Goal: Answer question/provide support

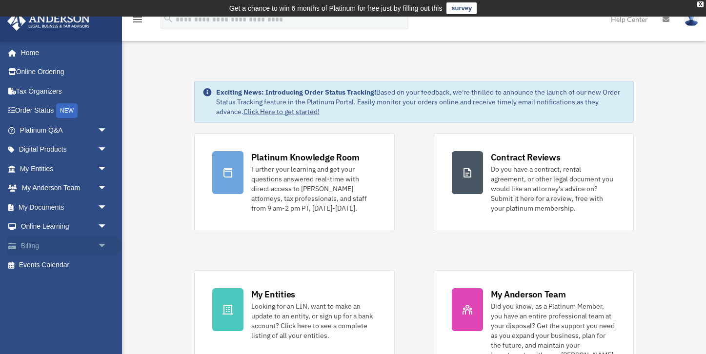
click at [46, 244] on link "Billing arrow_drop_down" at bounding box center [64, 246] width 115 height 20
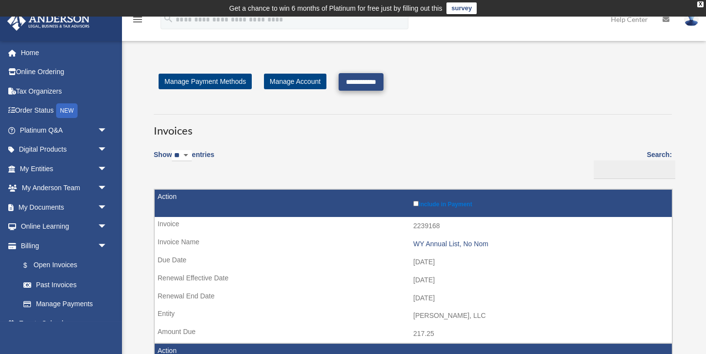
click at [365, 78] on input "**********" at bounding box center [361, 82] width 45 height 18
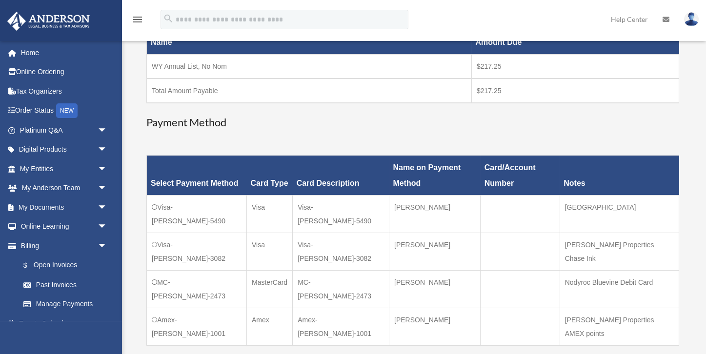
scroll to position [188, 0]
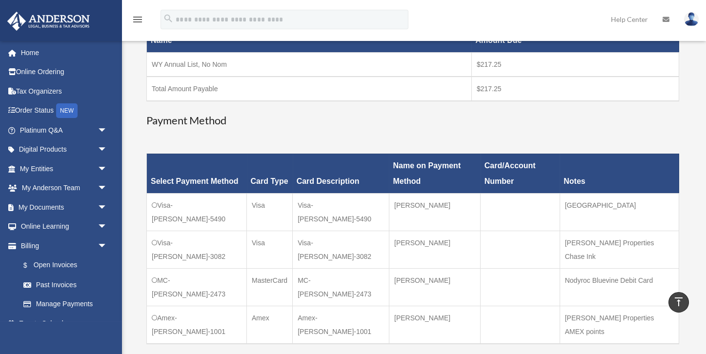
click at [156, 208] on td "Visa-[PERSON_NAME]-5490" at bounding box center [197, 212] width 100 height 38
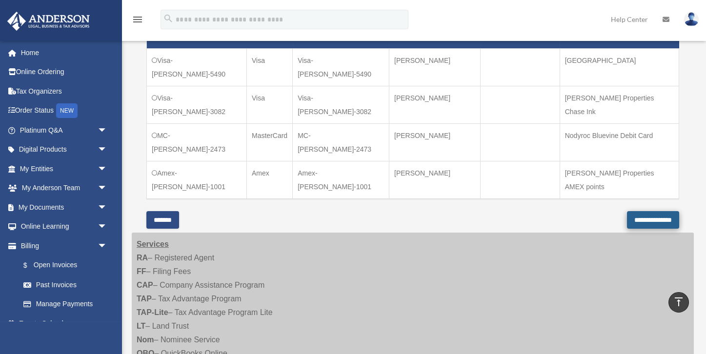
scroll to position [331, 0]
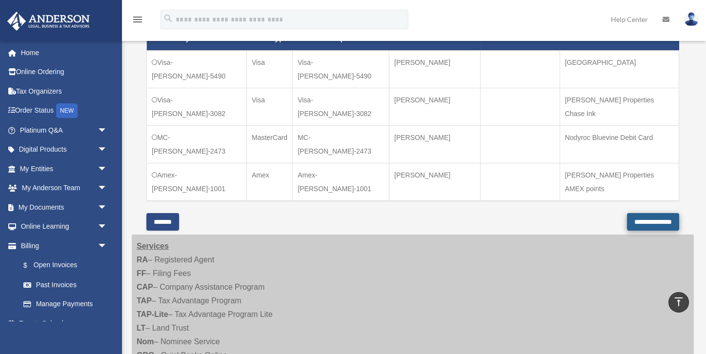
click at [627, 213] on input "**********" at bounding box center [653, 222] width 52 height 18
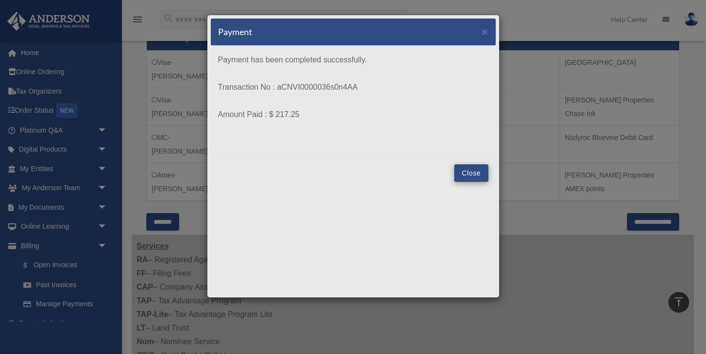
click at [462, 169] on button "Close" at bounding box center [471, 173] width 34 height 18
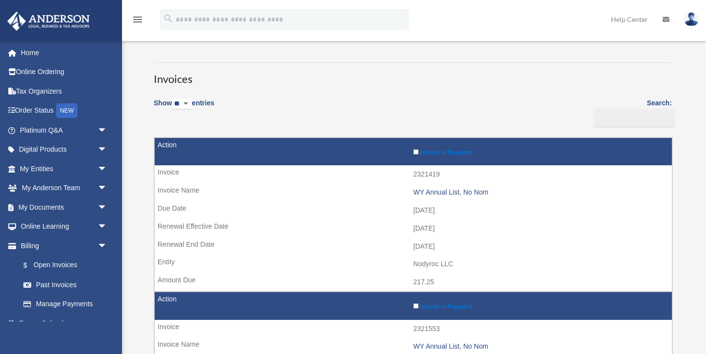
scroll to position [52, 0]
click at [53, 133] on link "Platinum Q&A arrow_drop_down" at bounding box center [64, 130] width 115 height 20
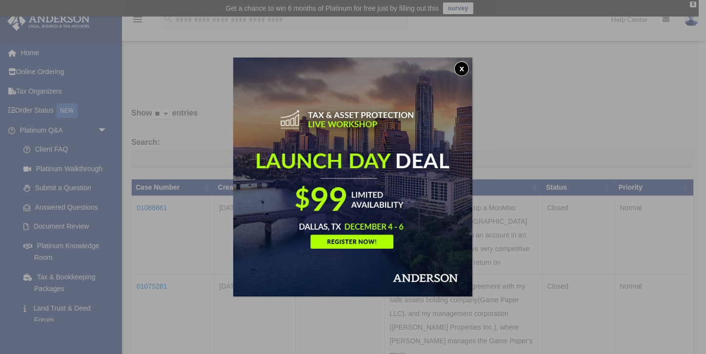
click at [460, 68] on button "x" at bounding box center [461, 68] width 15 height 15
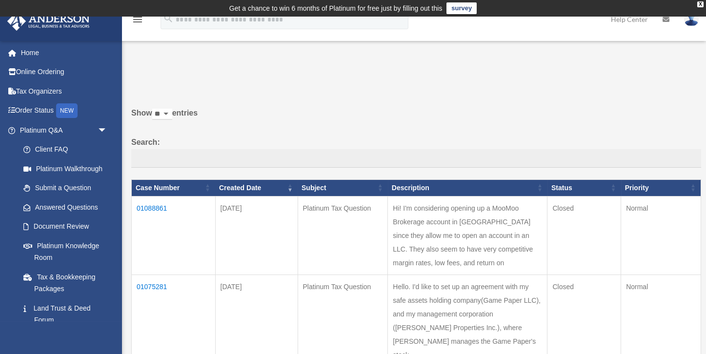
click at [439, 242] on td "Hi! I'm considering opening up a MooMoo Brokerage account in Singapore since th…" at bounding box center [468, 235] width 160 height 79
click at [150, 214] on td "01088861" at bounding box center [174, 235] width 84 height 79
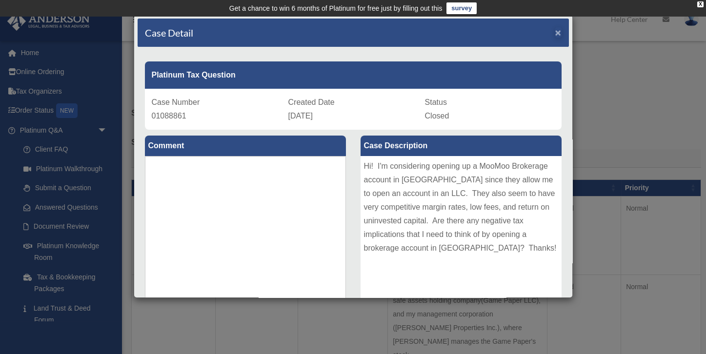
click at [559, 32] on span "×" at bounding box center [558, 32] width 6 height 11
